Goal: Information Seeking & Learning: Stay updated

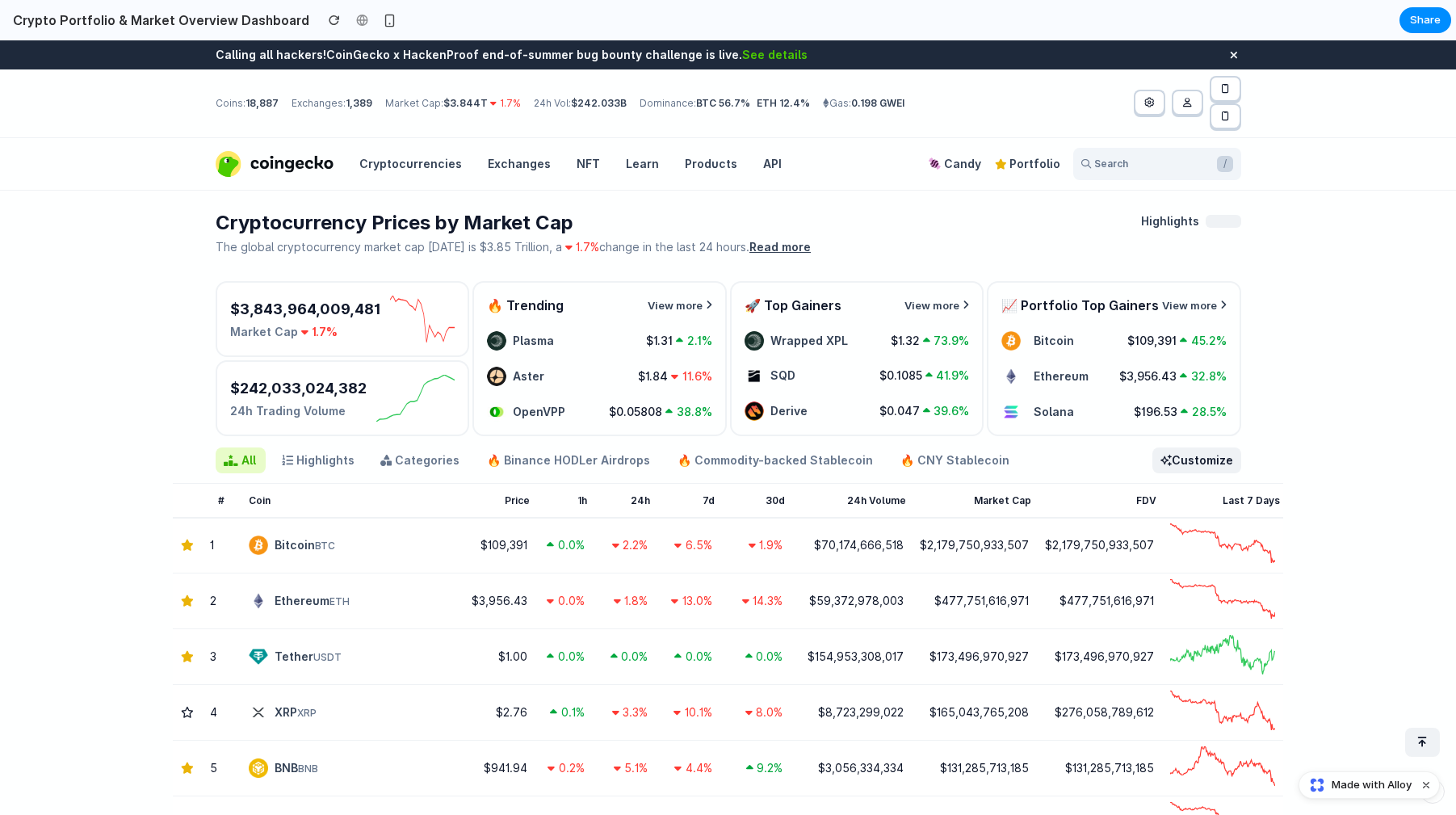
drag, startPoint x: 530, startPoint y: 337, endPoint x: 682, endPoint y: 317, distance: 153.3
click at [693, 367] on div "🔥 Trending View more [GEOGRAPHIC_DATA] $1.31 2.1% Aster $1.84 11.6% OpenVPP $0.…" at bounding box center [599, 359] width 251 height 152
click at [682, 306] on span "View more" at bounding box center [675, 306] width 55 height 16
click at [687, 300] on span "View more" at bounding box center [675, 306] width 55 height 16
drag, startPoint x: 945, startPoint y: 304, endPoint x: 1126, endPoint y: 311, distance: 181.1
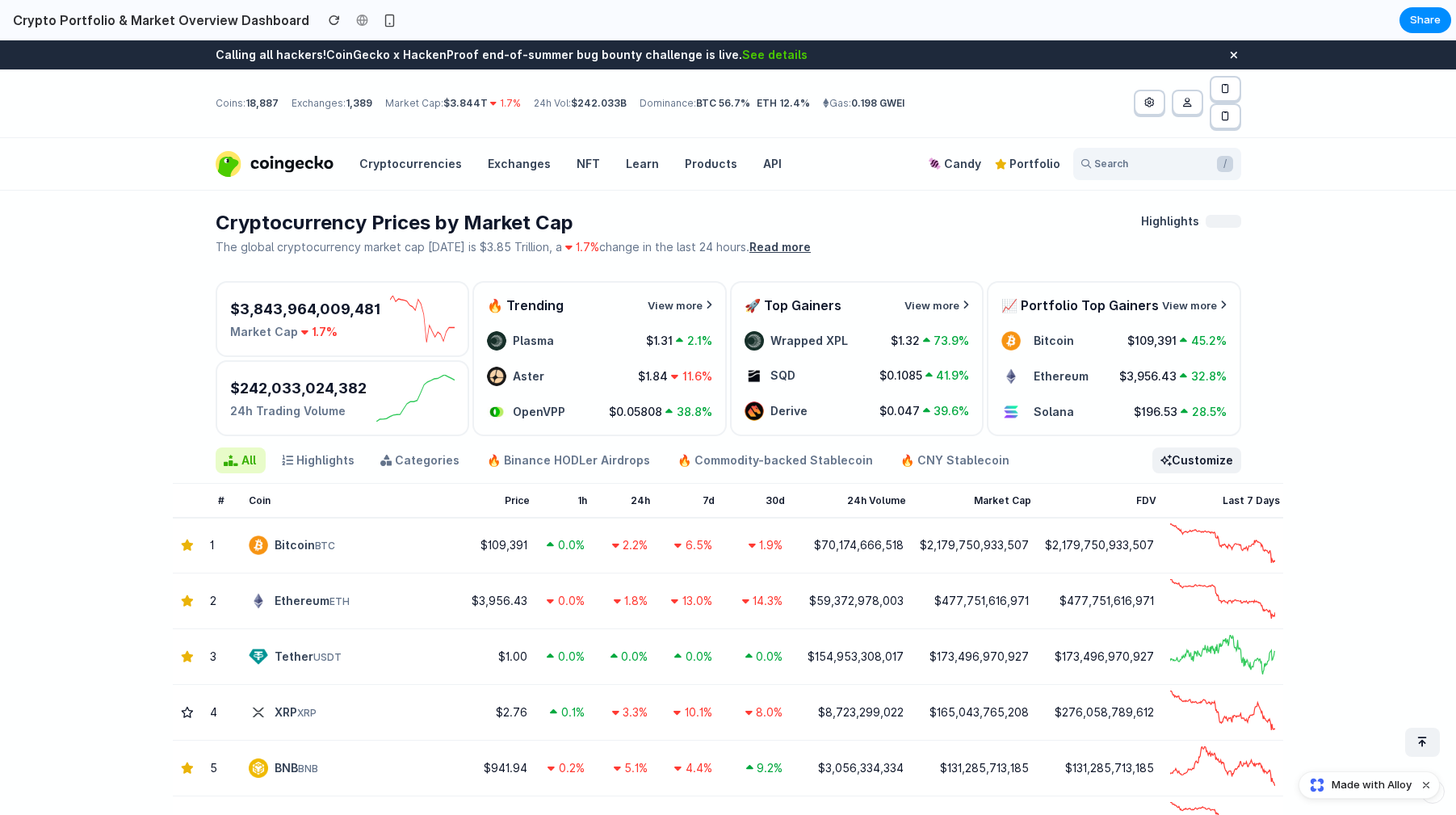
click at [946, 304] on span "View more" at bounding box center [932, 306] width 55 height 16
click at [1187, 302] on span "View more" at bounding box center [1190, 306] width 55 height 16
click at [1219, 94] on div "button" at bounding box center [1225, 89] width 12 height 13
click at [1219, 119] on icon "button" at bounding box center [1225, 116] width 12 height 9
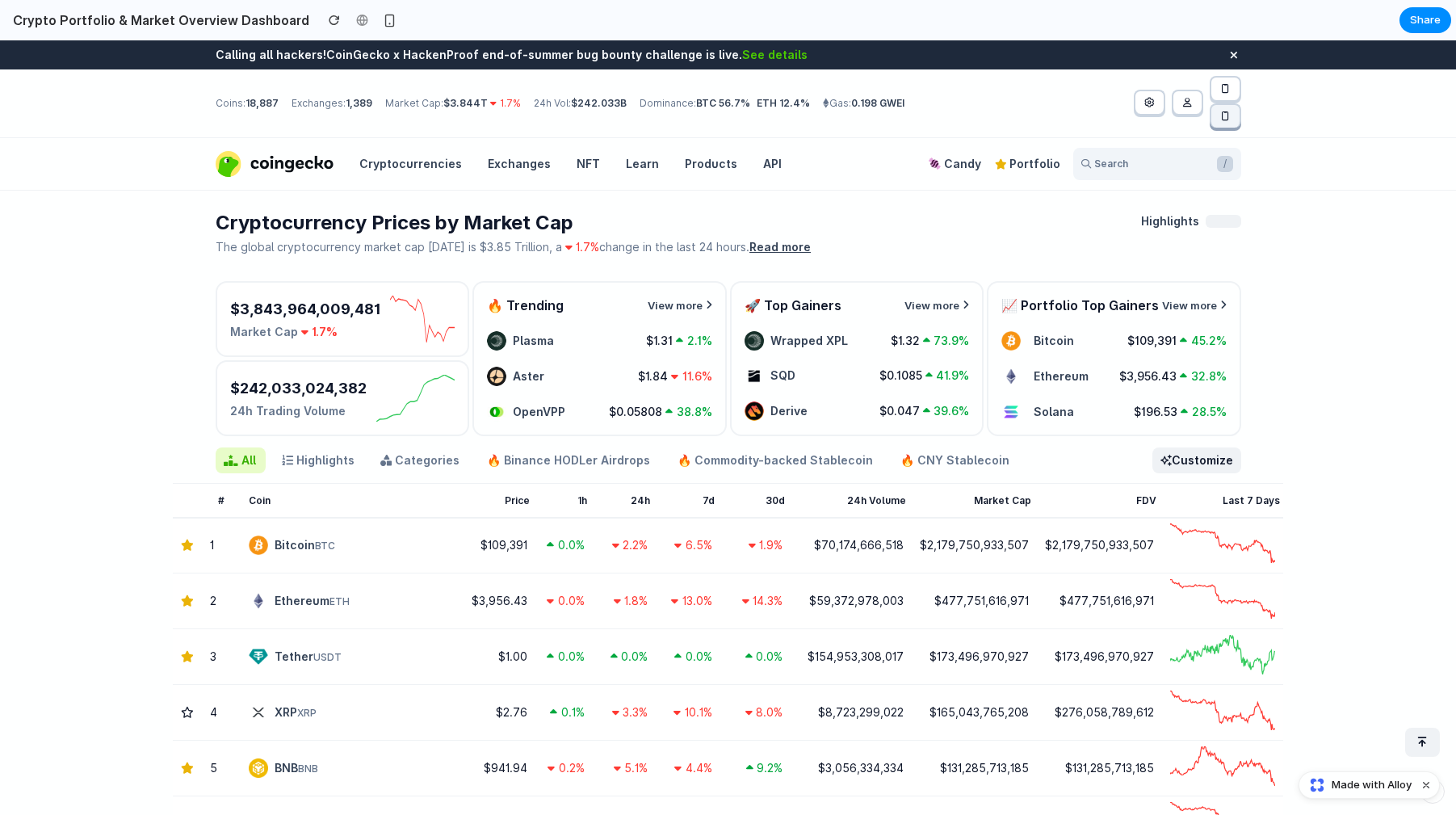
click at [1219, 119] on icon "button" at bounding box center [1225, 116] width 12 height 9
click at [1196, 111] on div at bounding box center [1187, 103] width 32 height 28
click at [377, 21] on button "button" at bounding box center [389, 20] width 24 height 24
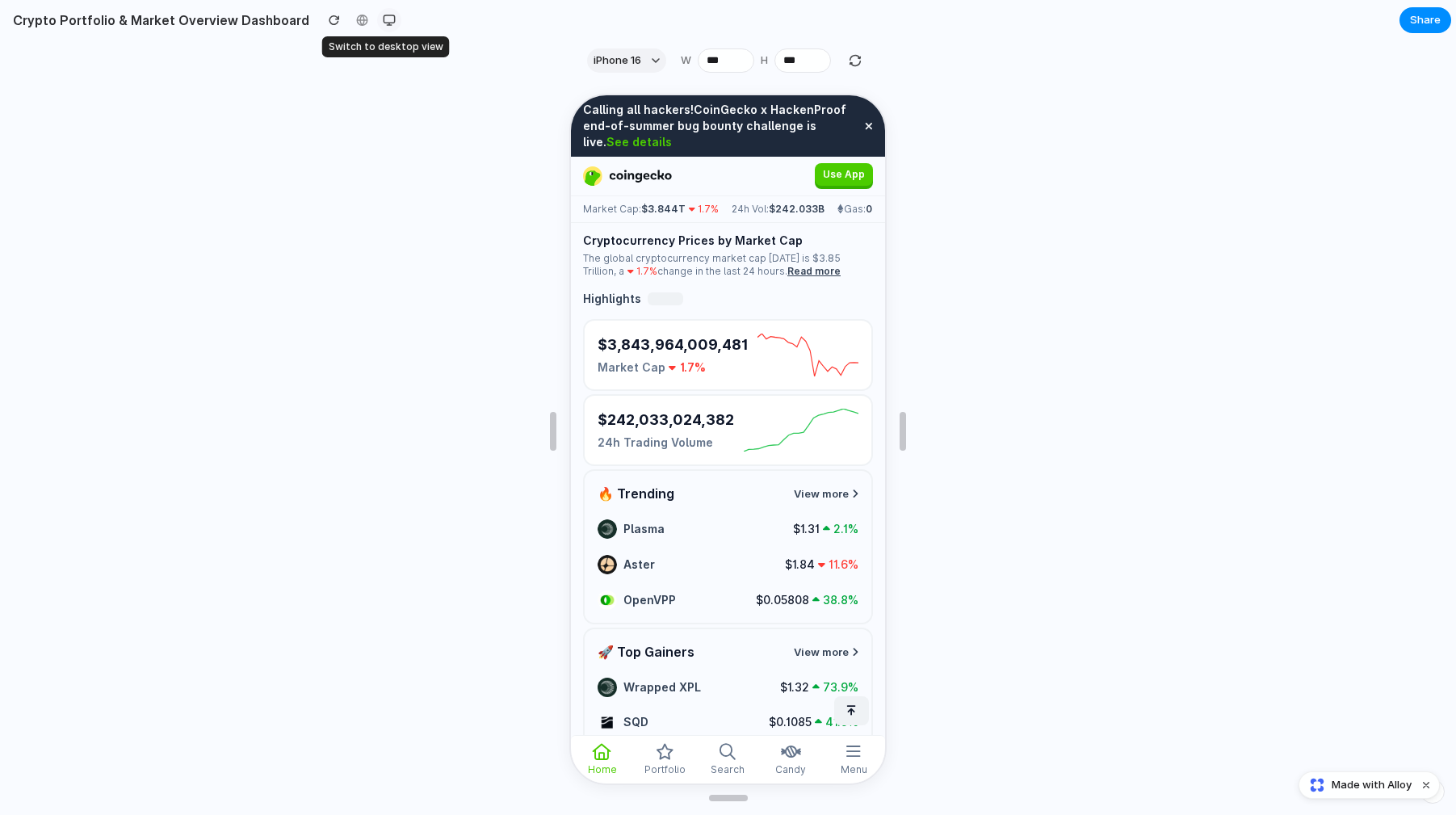
click at [377, 19] on button "button" at bounding box center [389, 20] width 24 height 24
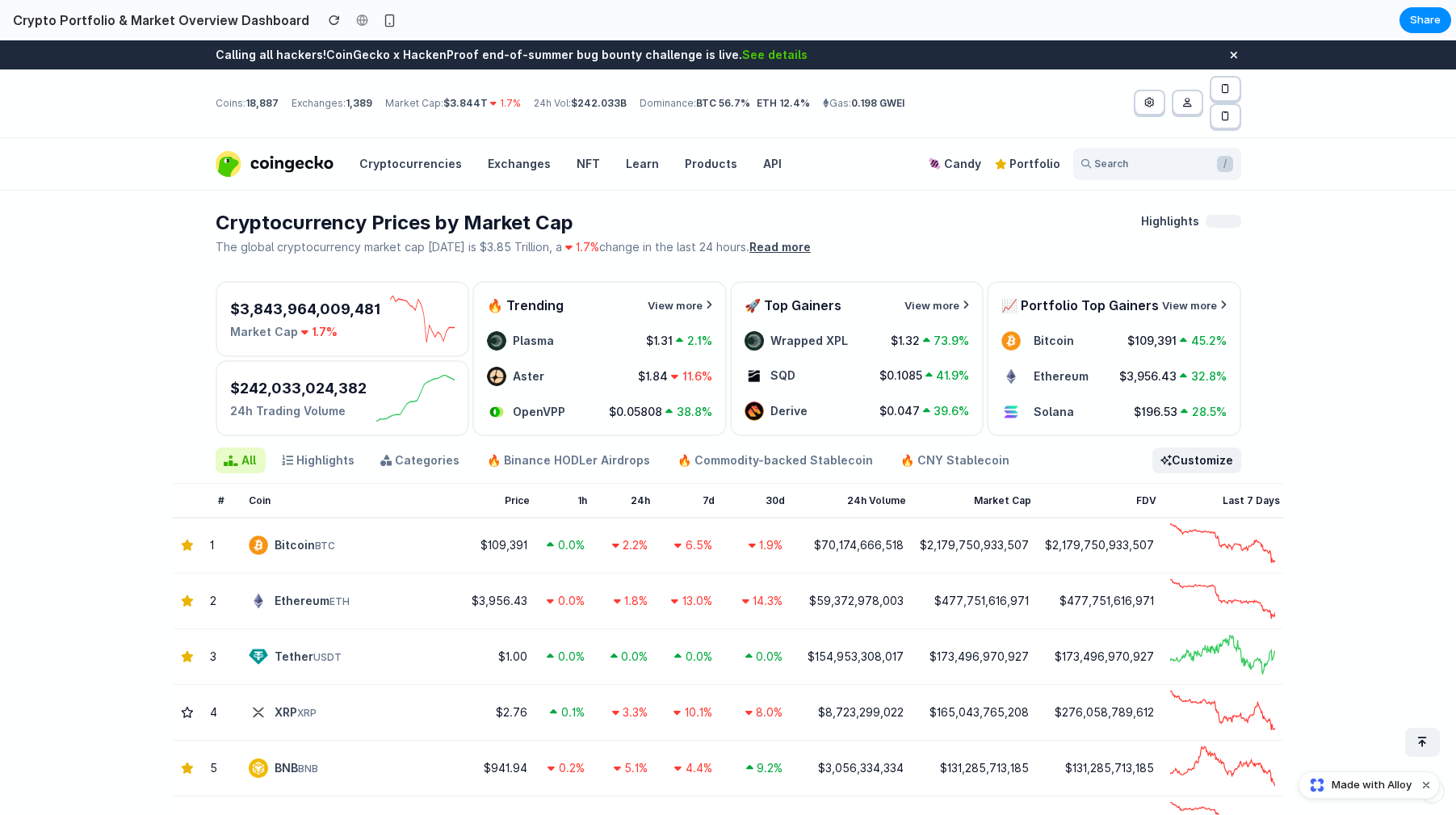
click at [1205, 218] on div at bounding box center [1222, 221] width 35 height 13
click at [1220, 223] on div at bounding box center [1222, 221] width 35 height 13
click at [591, 463] on span "🔥 Binance HODLer Airdrops" at bounding box center [568, 460] width 163 height 14
click at [715, 463] on span "🔥 Commodity-backed Stablecoin" at bounding box center [775, 460] width 196 height 14
click at [897, 472] on link "🔥 CNY Stablecoin" at bounding box center [954, 461] width 128 height 26
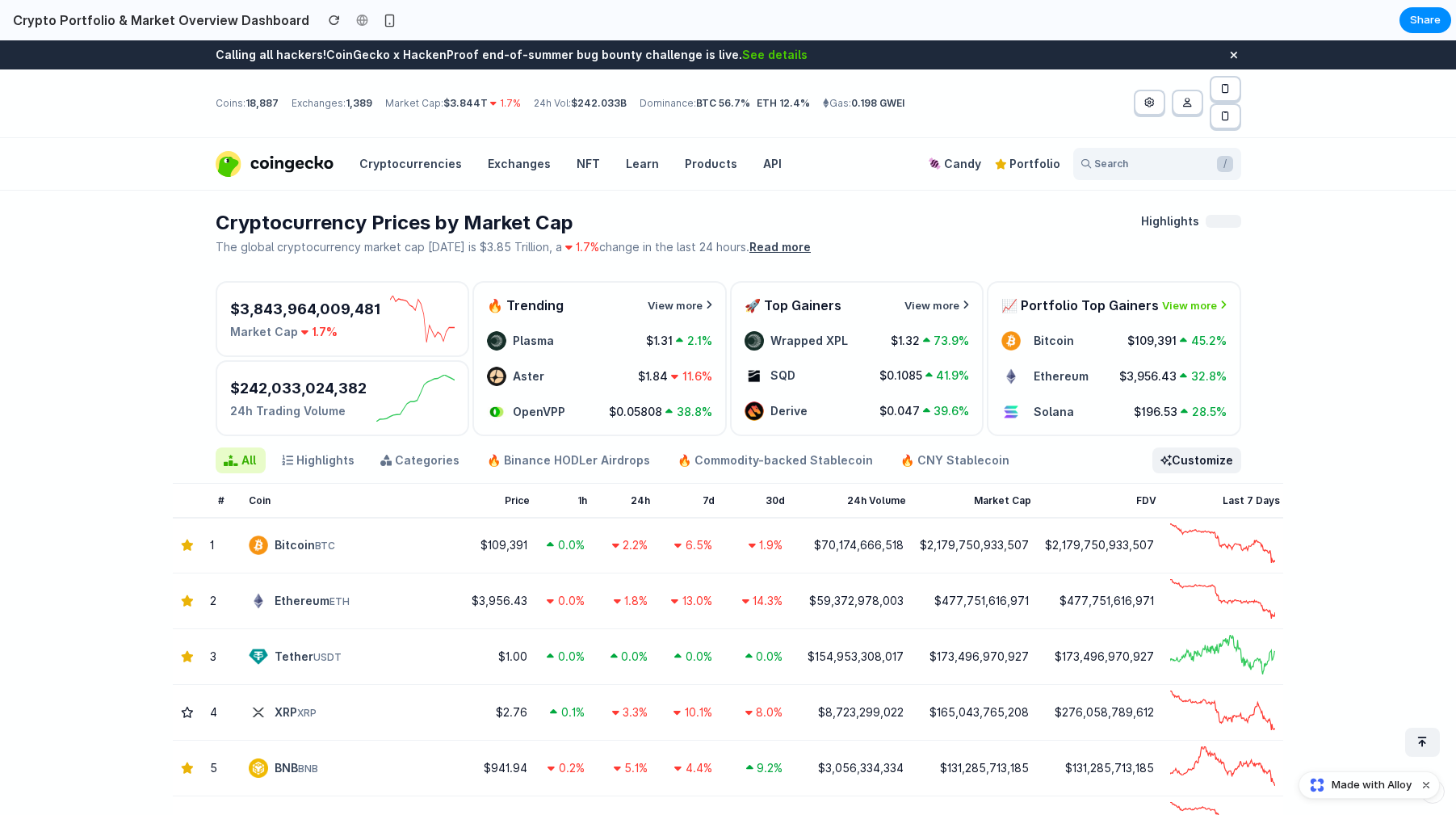
click at [1190, 305] on span "View more" at bounding box center [1190, 306] width 55 height 16
